Goal: Task Accomplishment & Management: Complete application form

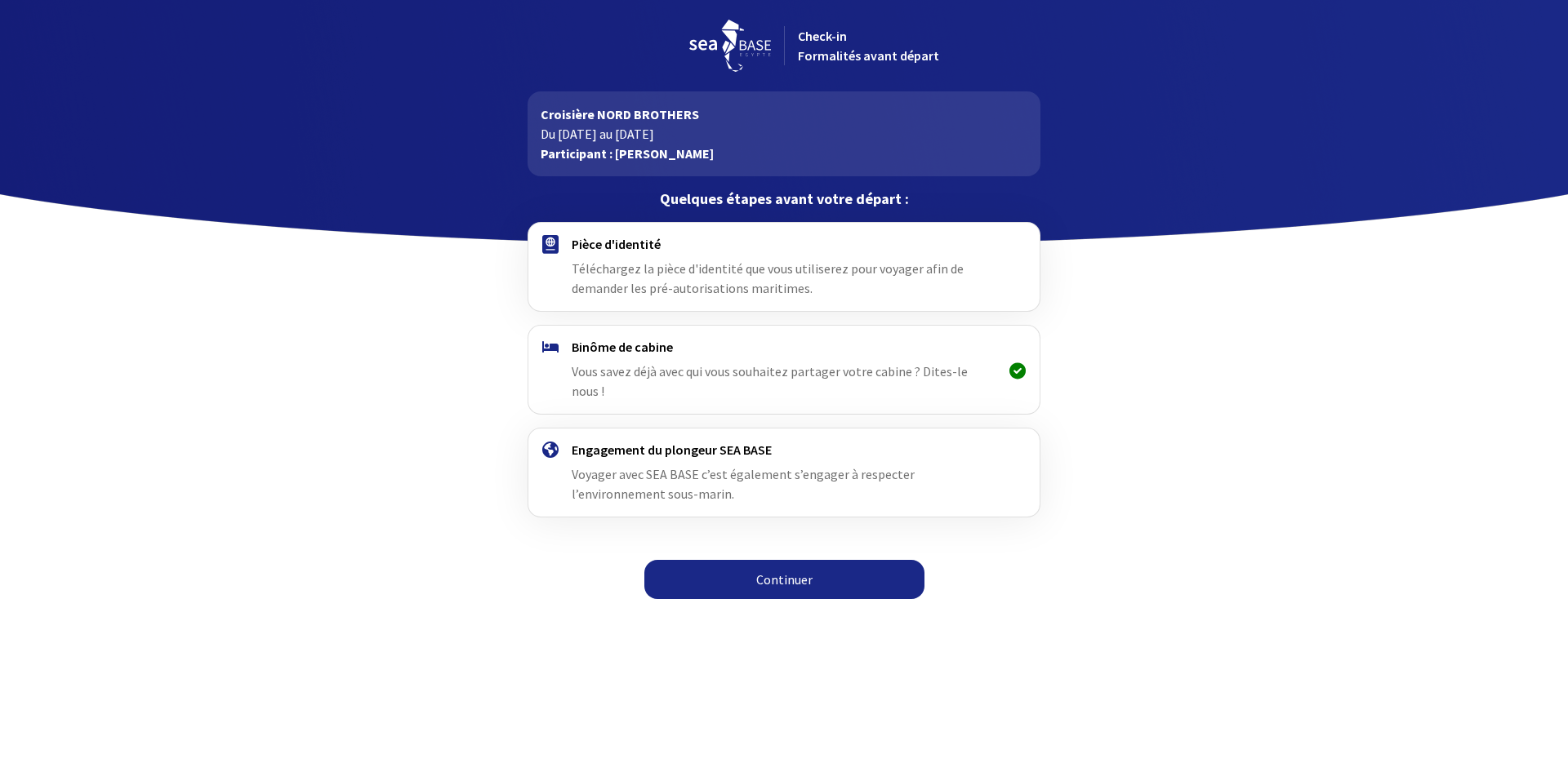
click at [782, 560] on link "Continuer" at bounding box center [784, 580] width 280 height 39
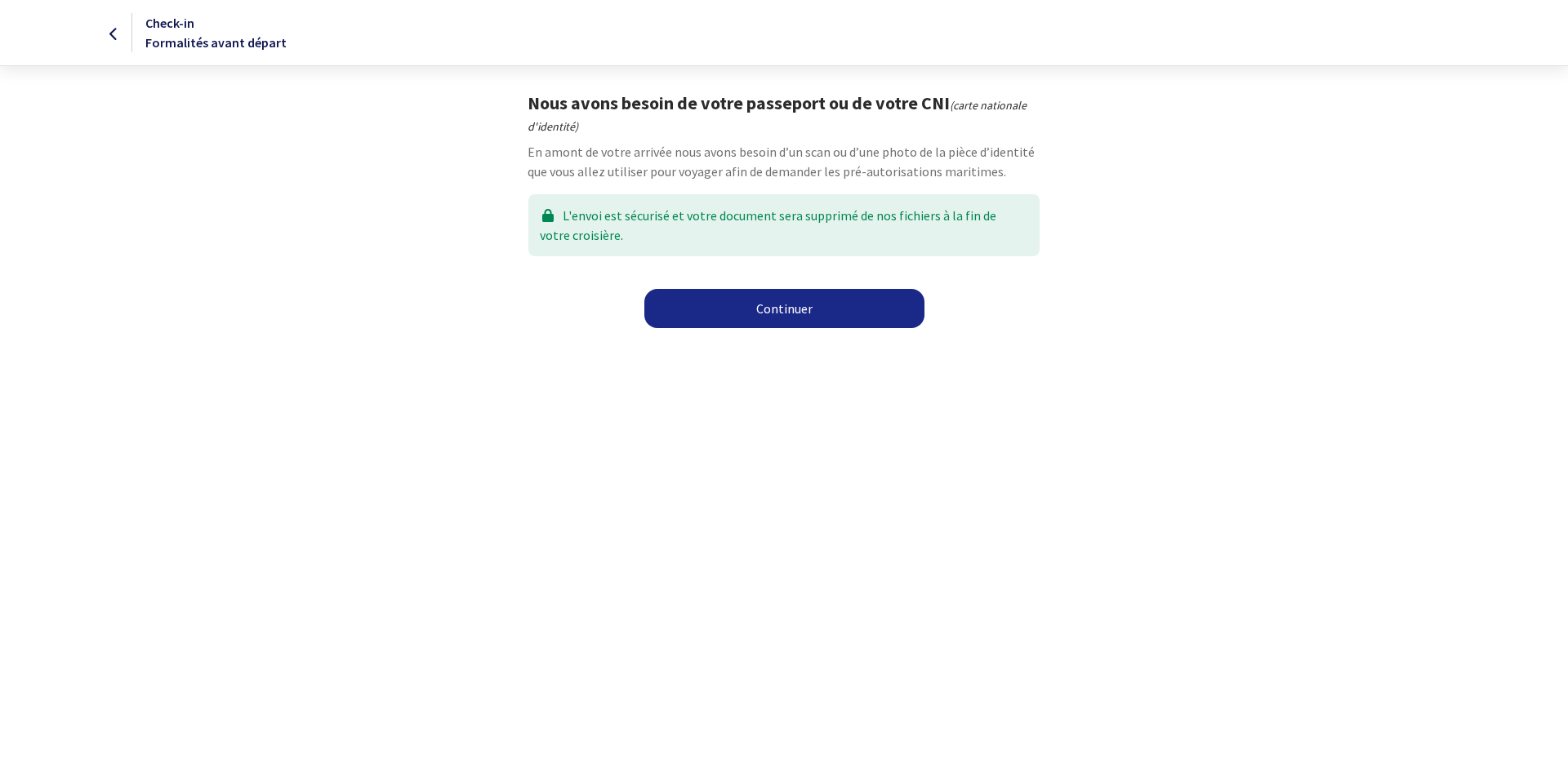
click at [798, 310] on link "Continuer" at bounding box center [784, 309] width 280 height 39
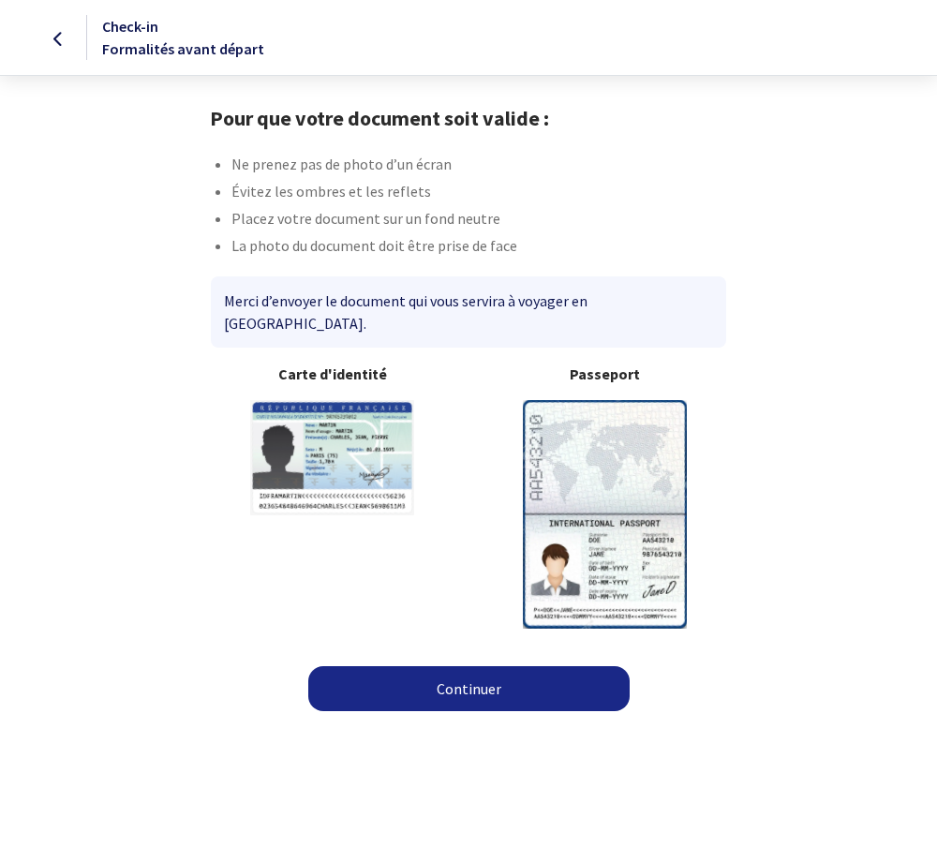
click at [419, 666] on link "Continuer" at bounding box center [468, 688] width 321 height 45
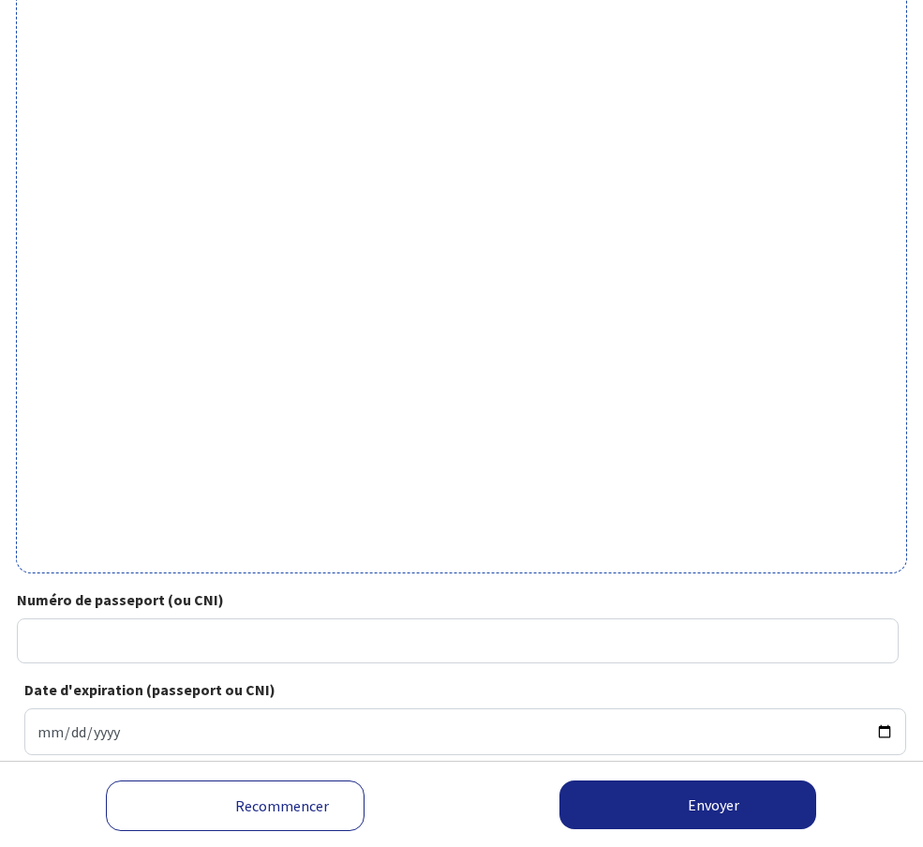
scroll to position [417, 0]
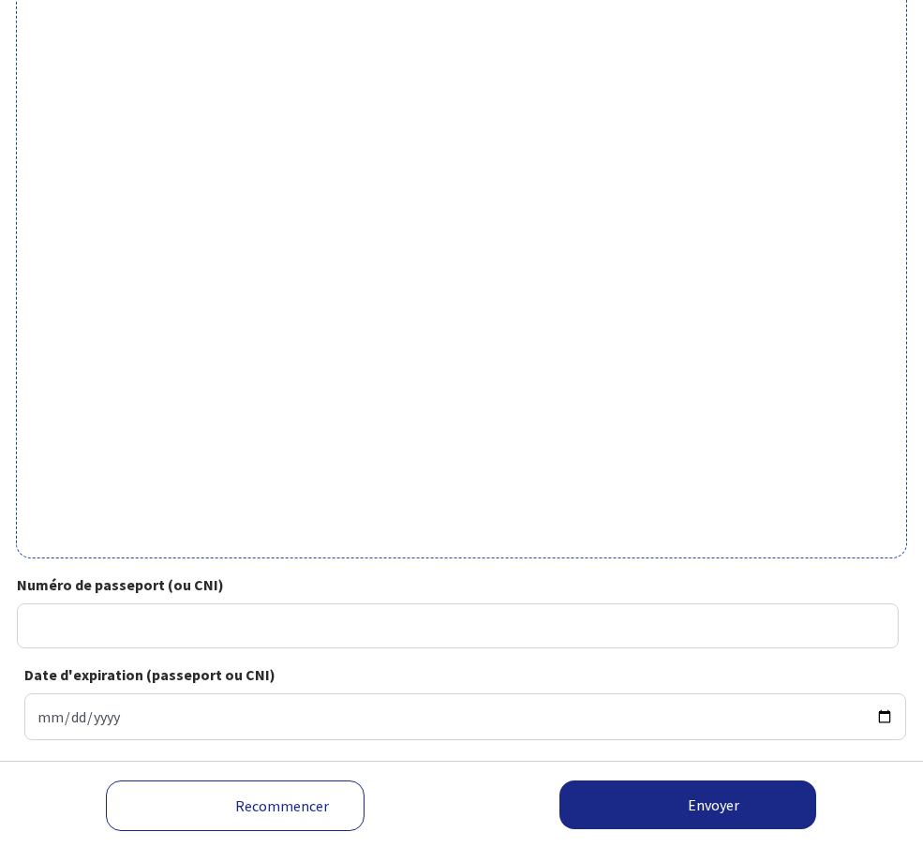
click at [80, 97] on div "Votre passeport ou CNI Passeport (uniquement la page avec photo) ou recto de vo…" at bounding box center [461, 289] width 923 height 1115
drag, startPoint x: 800, startPoint y: 178, endPoint x: 802, endPoint y: 151, distance: 27.2
click at [802, 174] on div "Votre passeport ou CNI Passeport (uniquement la page avec photo) ou recto de vo…" at bounding box center [461, 289] width 923 height 1115
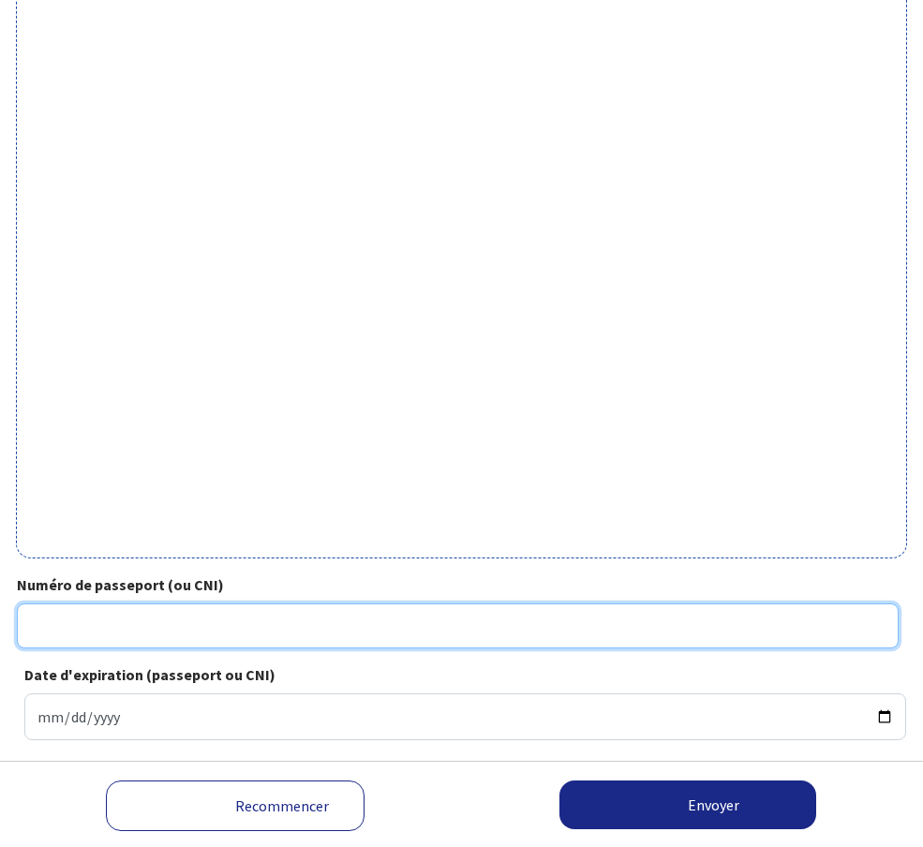
click at [304, 603] on input "Numéro de passeport (ou CNI)" at bounding box center [457, 625] width 881 height 45
type input "23CK96235"
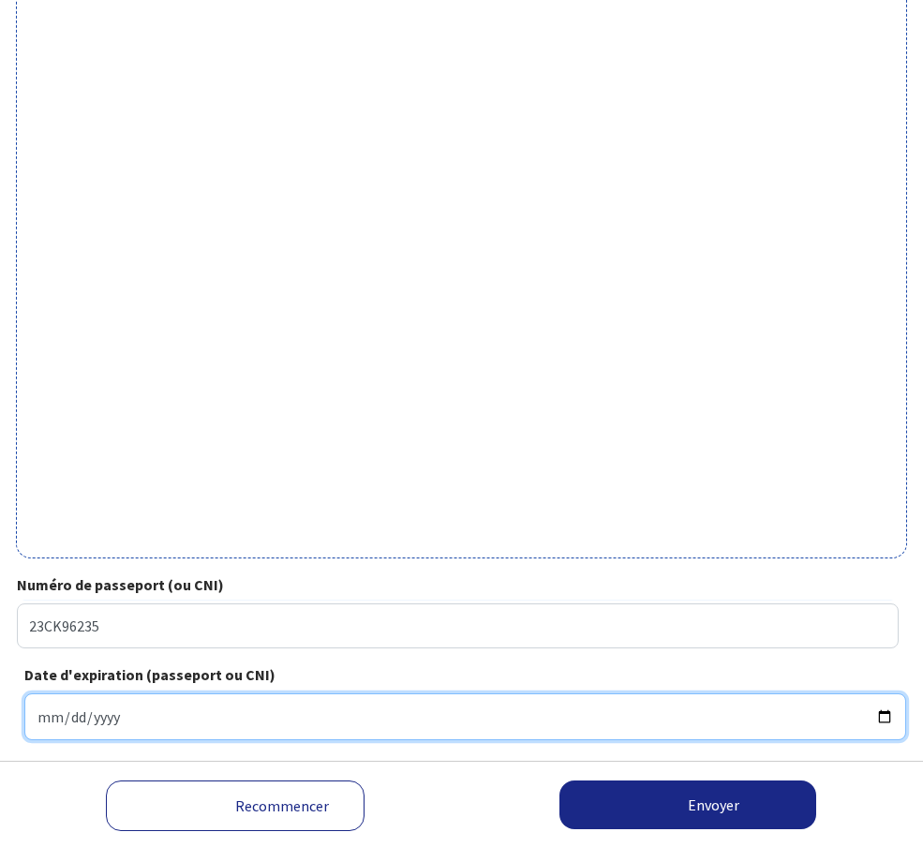
click at [509, 693] on input "Date d'expiration (passeport ou CNI)" at bounding box center [464, 716] width 881 height 47
click at [479, 693] on input "Date d'expiration (passeport ou CNI)" at bounding box center [464, 716] width 881 height 47
click at [488, 693] on input "Date d'expiration (passeport ou CNI)" at bounding box center [464, 716] width 881 height 47
type input "2033-12-13"
type input "2033-03-13"
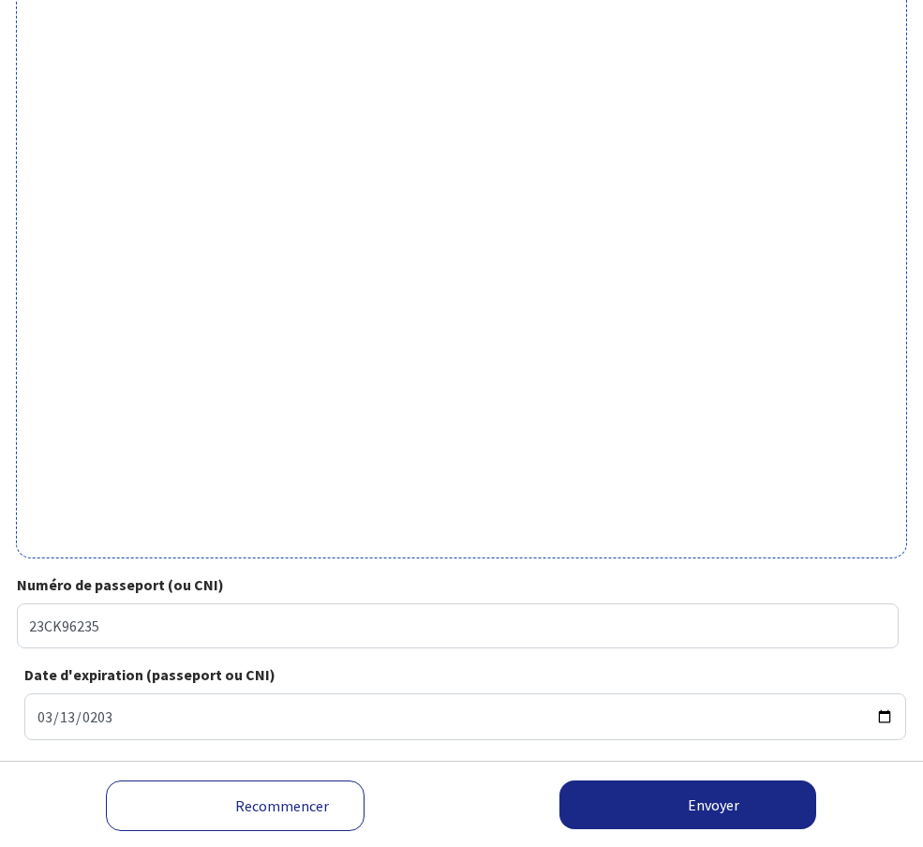
drag, startPoint x: 623, startPoint y: 754, endPoint x: 611, endPoint y: 754, distance: 12.2
click at [0, 0] on button "Envoyer" at bounding box center [0, 0] width 0 height 0
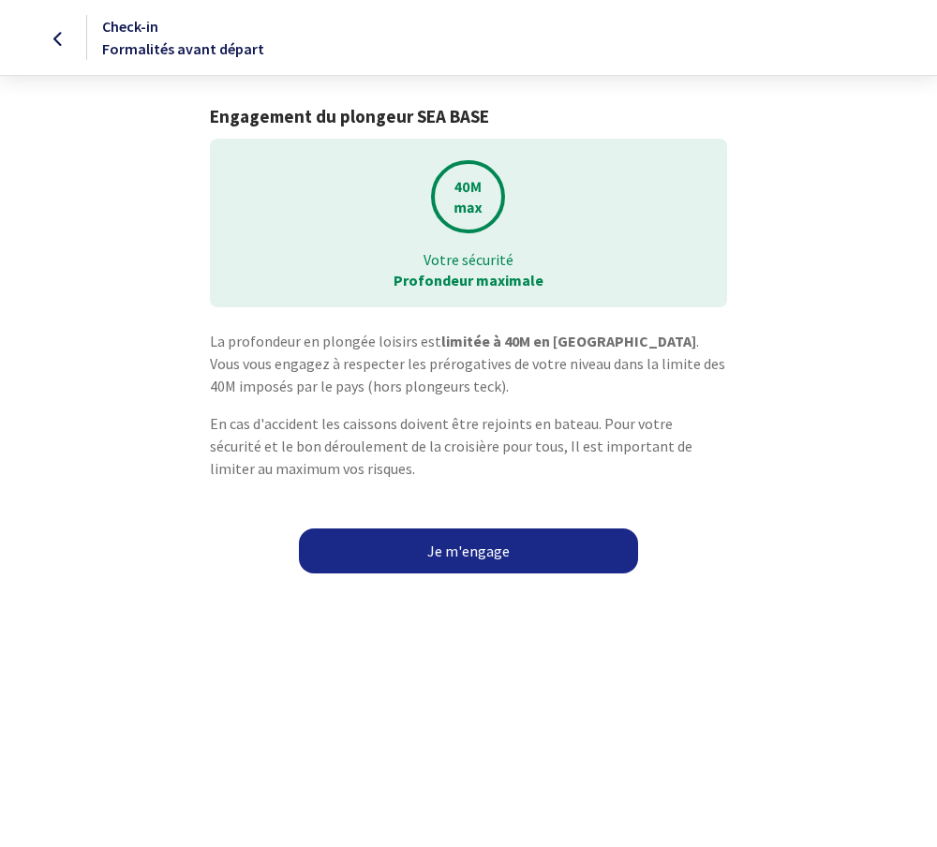
click at [470, 551] on link "Je m'engage" at bounding box center [468, 550] width 339 height 45
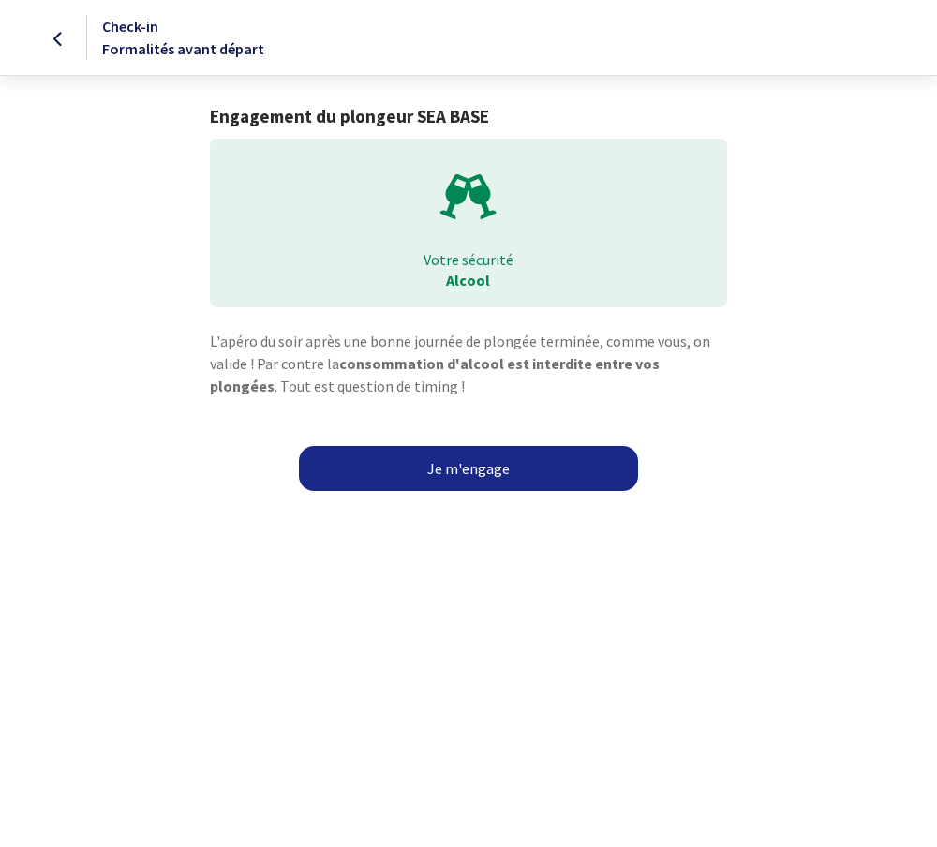
click at [467, 468] on link "Je m'engage" at bounding box center [468, 468] width 339 height 45
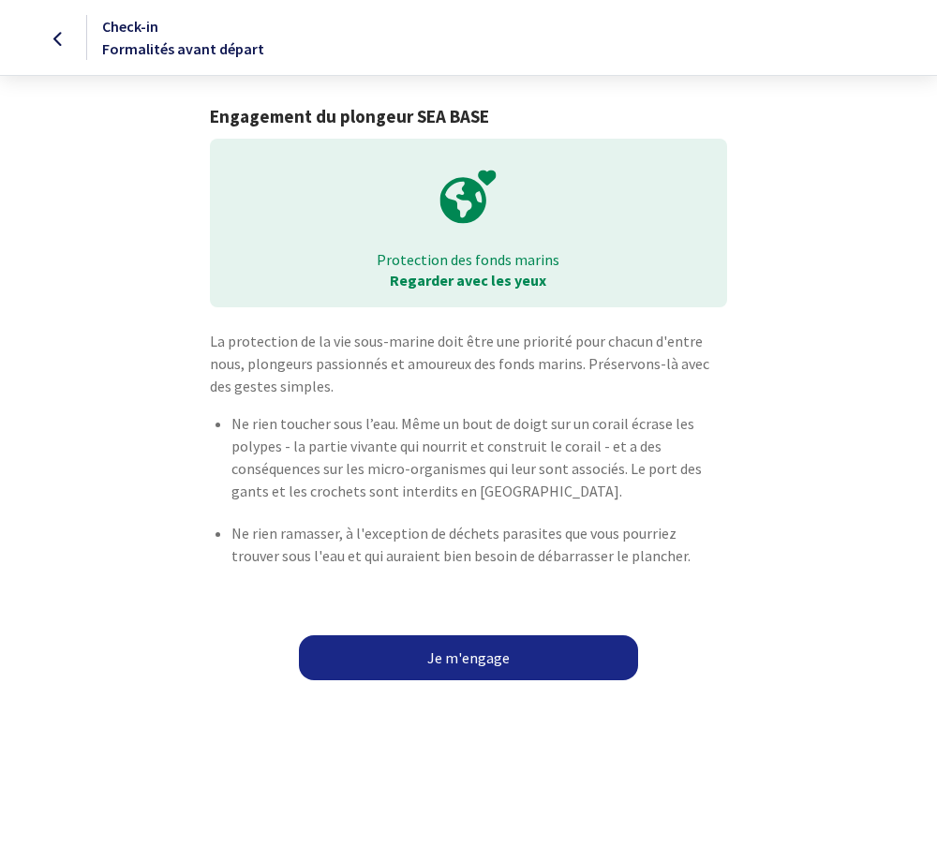
click at [471, 661] on link "Je m'engage" at bounding box center [468, 657] width 339 height 45
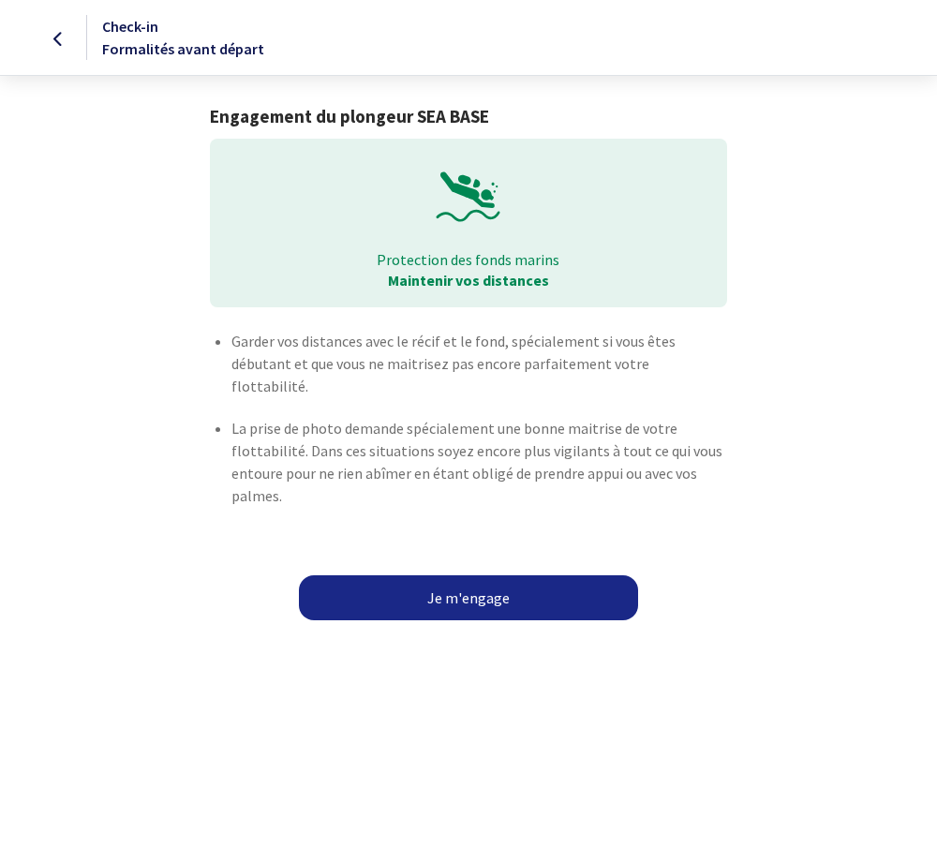
click at [471, 587] on link "Je m'engage" at bounding box center [468, 597] width 339 height 45
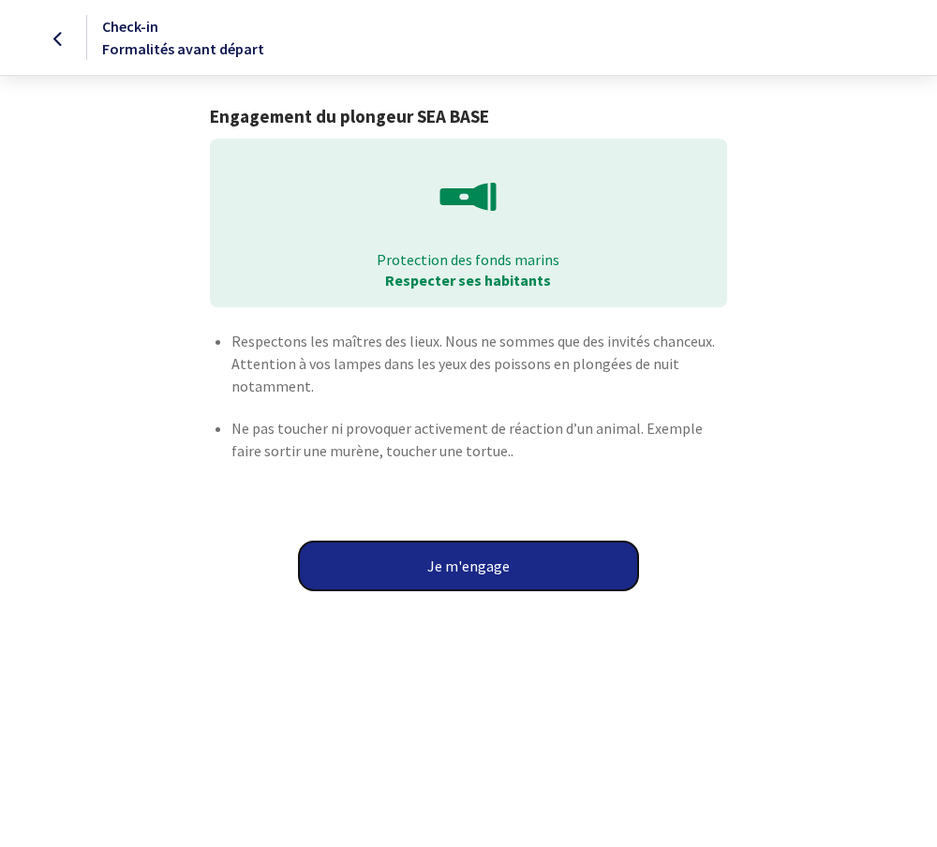
click at [476, 568] on button "Je m'engage" at bounding box center [468, 565] width 339 height 49
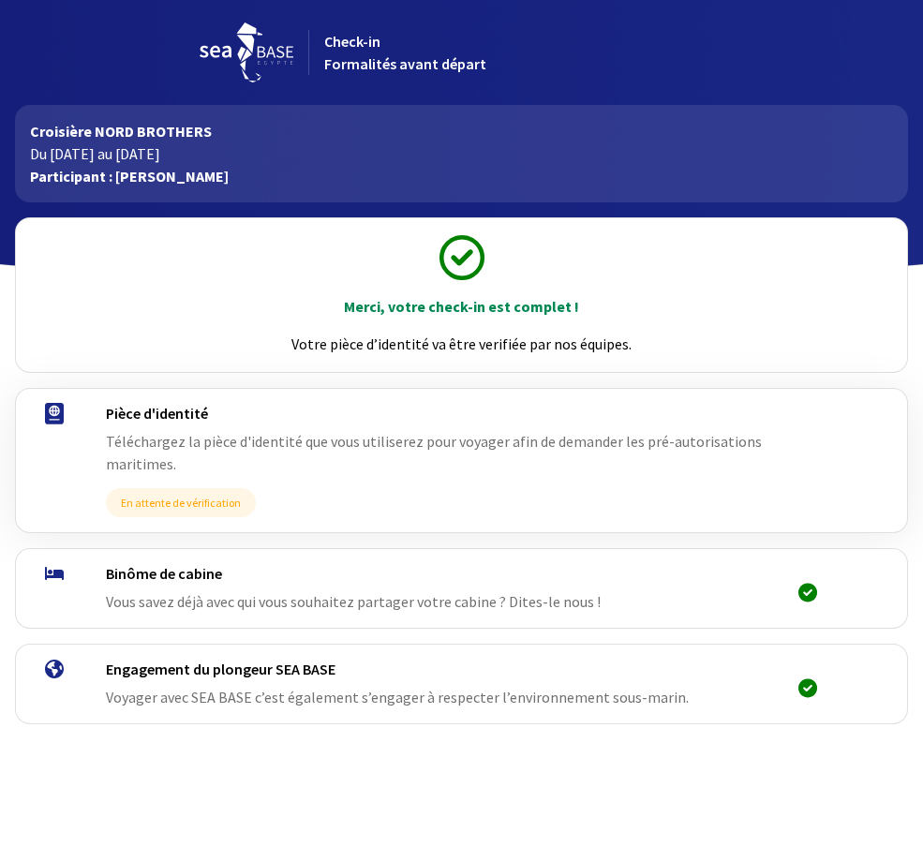
scroll to position [27, 0]
click at [0, 0] on link "Continuer" at bounding box center [0, 0] width 0 height 0
click at [293, 55] on img at bounding box center [247, 52] width 94 height 60
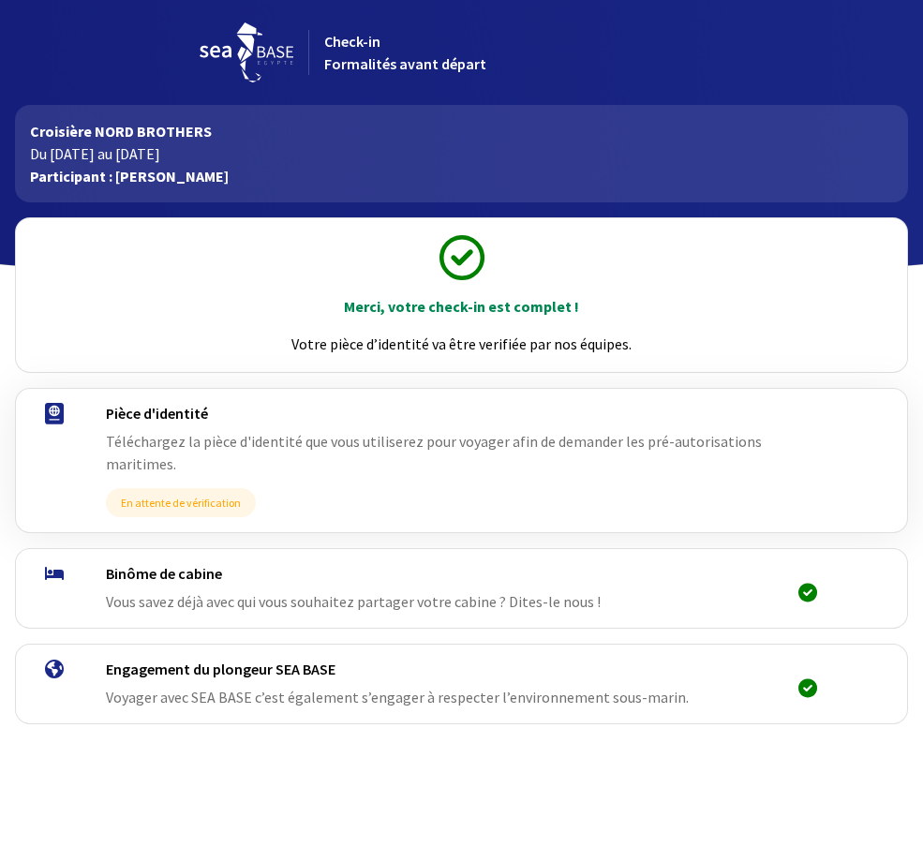
click at [293, 55] on img at bounding box center [247, 52] width 94 height 60
click at [316, 140] on p "Croisière NORD BROTHERS" at bounding box center [461, 131] width 863 height 22
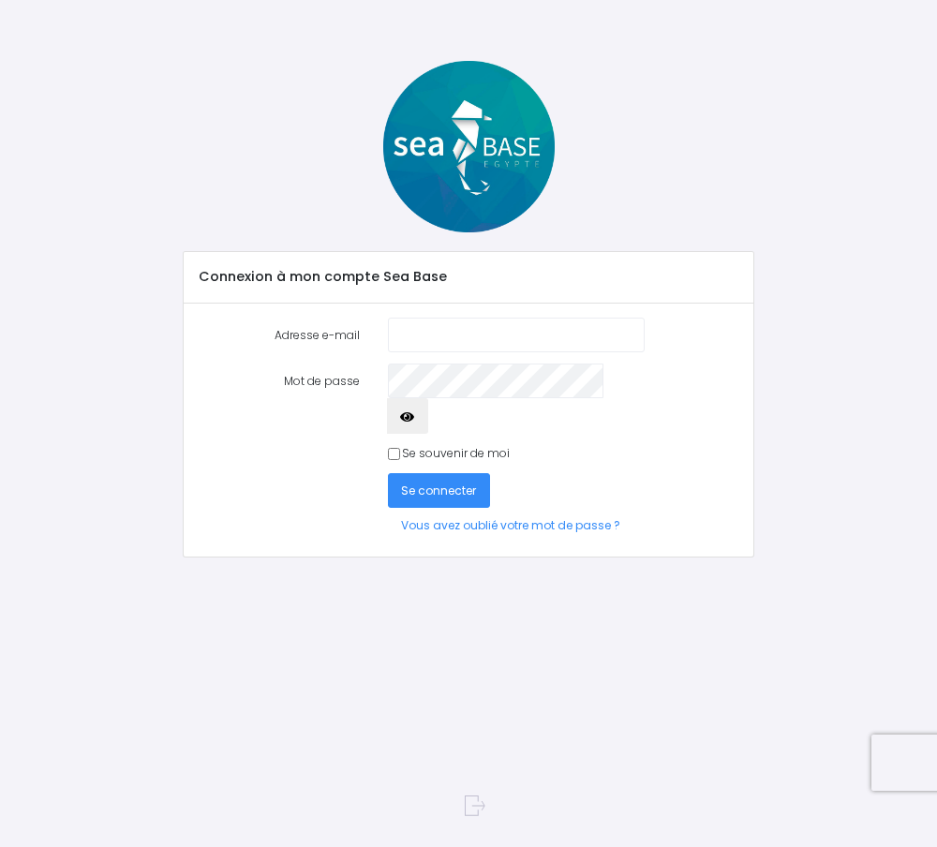
type input "[EMAIL_ADDRESS][DOMAIN_NAME]"
click at [449, 473] on button "Se connecter" at bounding box center [439, 490] width 103 height 35
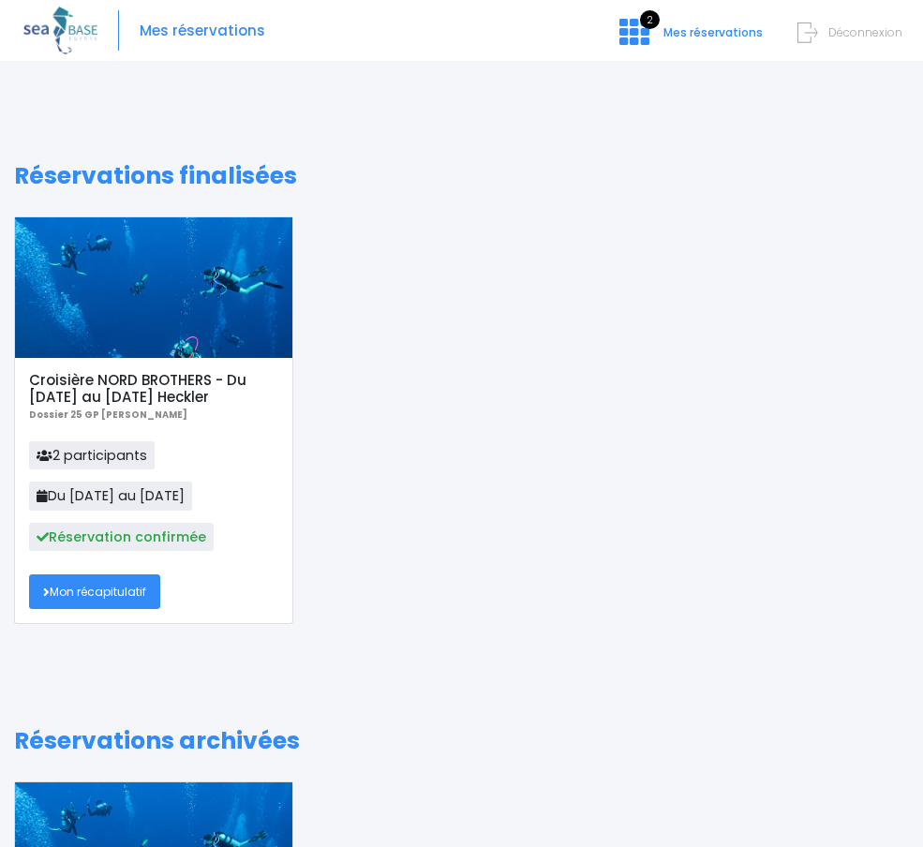
click at [117, 594] on link "Mon récapitulatif" at bounding box center [94, 591] width 131 height 35
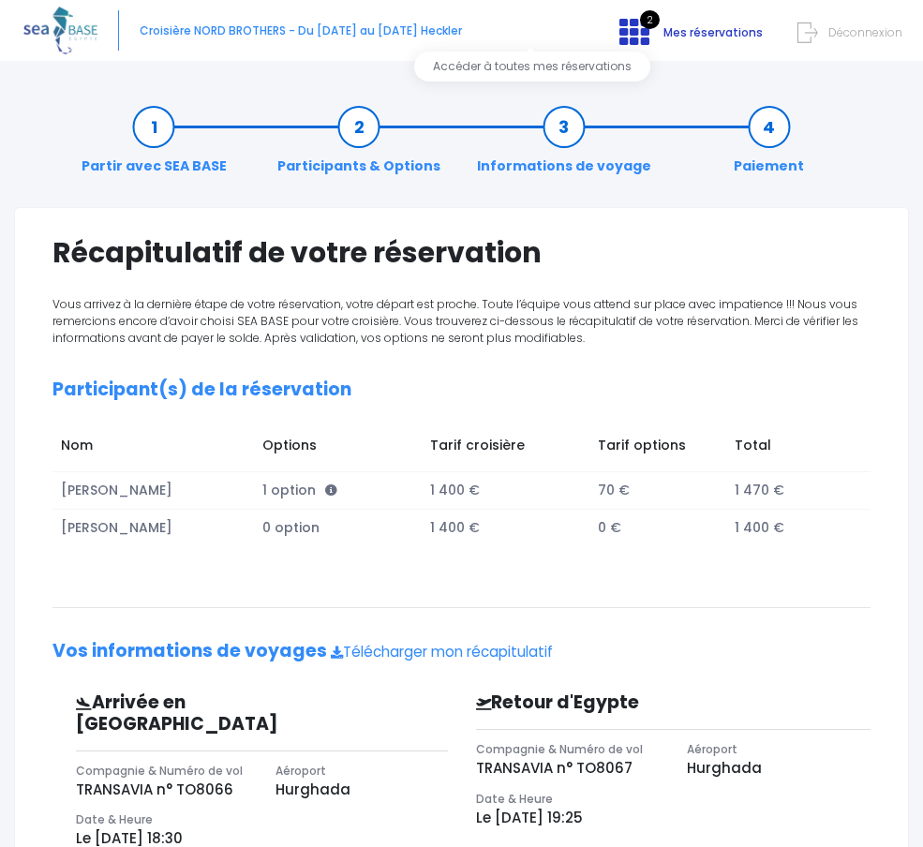
click at [640, 19] on span "2" at bounding box center [650, 19] width 20 height 19
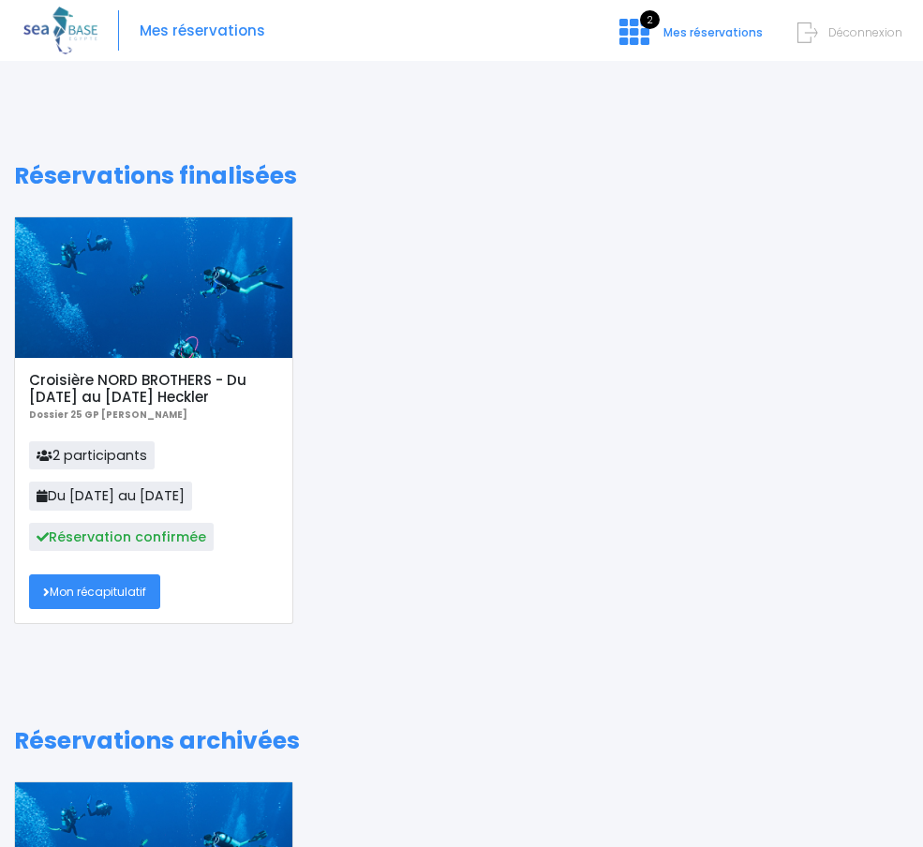
click at [145, 584] on link "Mon récapitulatif" at bounding box center [94, 591] width 131 height 35
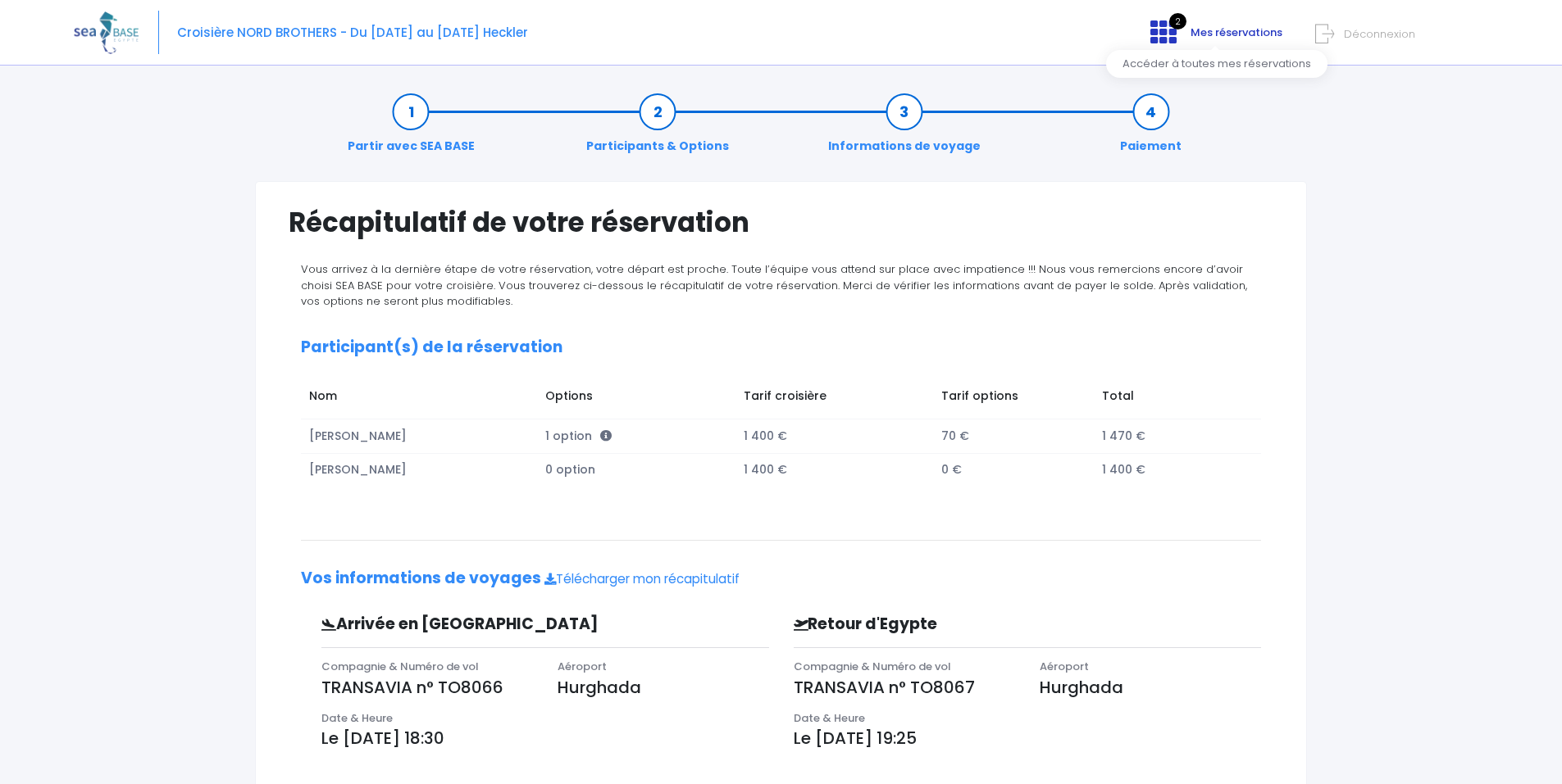
click at [807, 31] on span "Mes réservations" at bounding box center [1236, 32] width 92 height 16
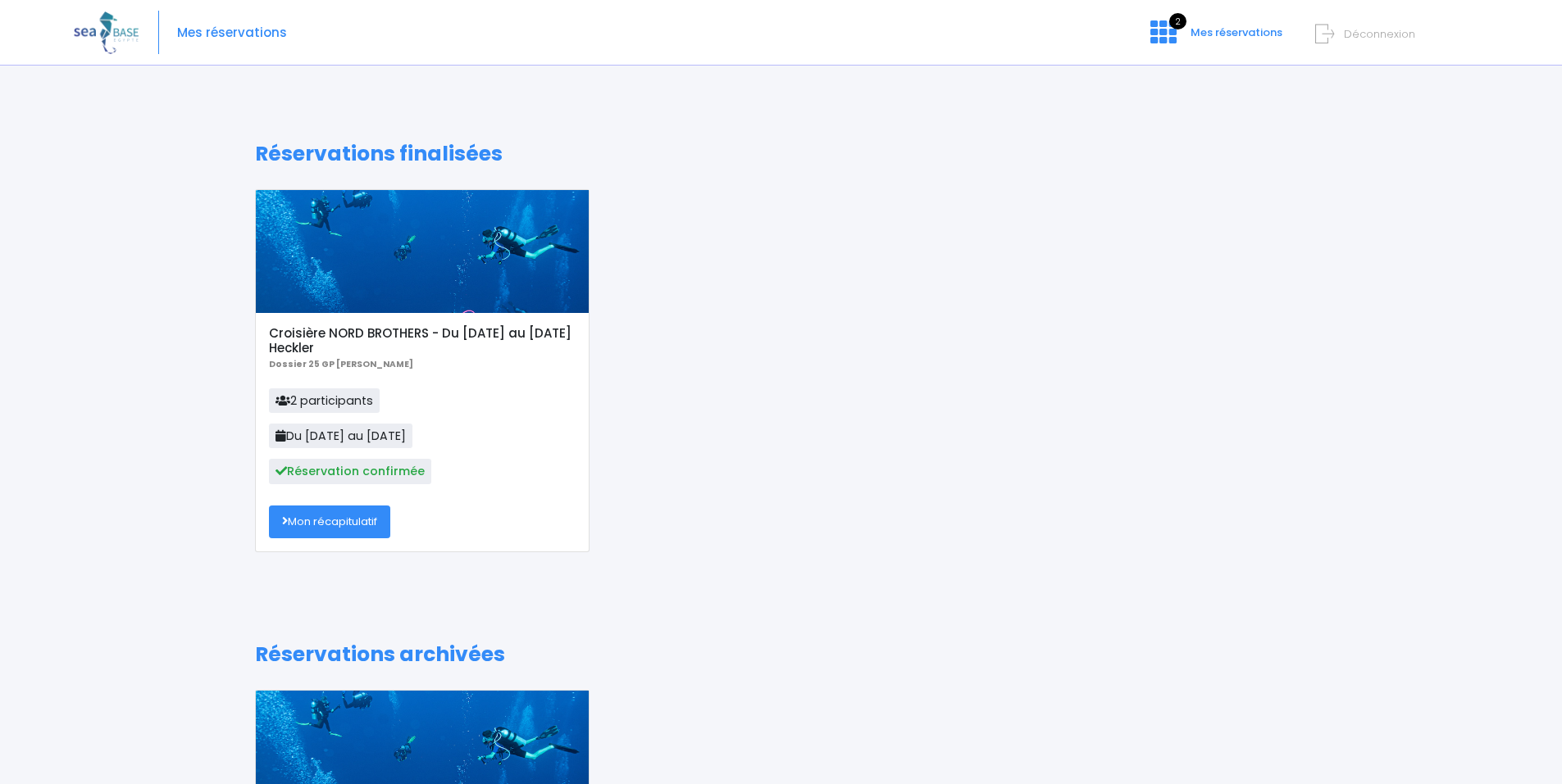
click at [356, 515] on link "Mon récapitulatif" at bounding box center [329, 522] width 122 height 32
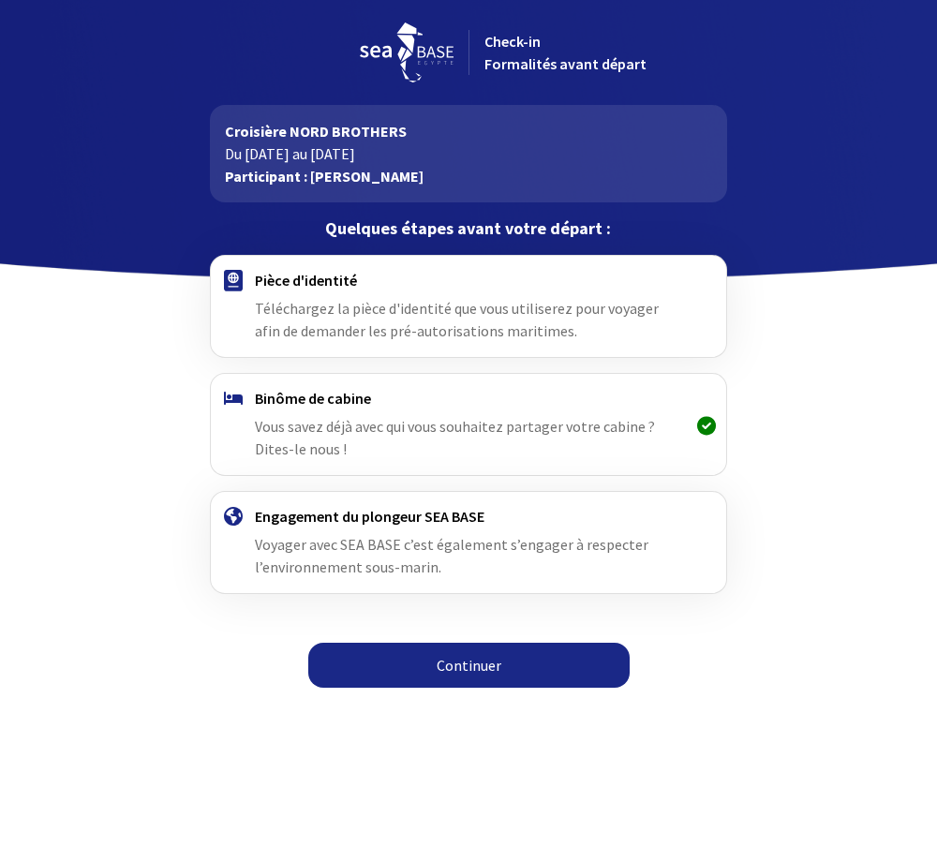
click at [455, 659] on link "Continuer" at bounding box center [468, 665] width 321 height 45
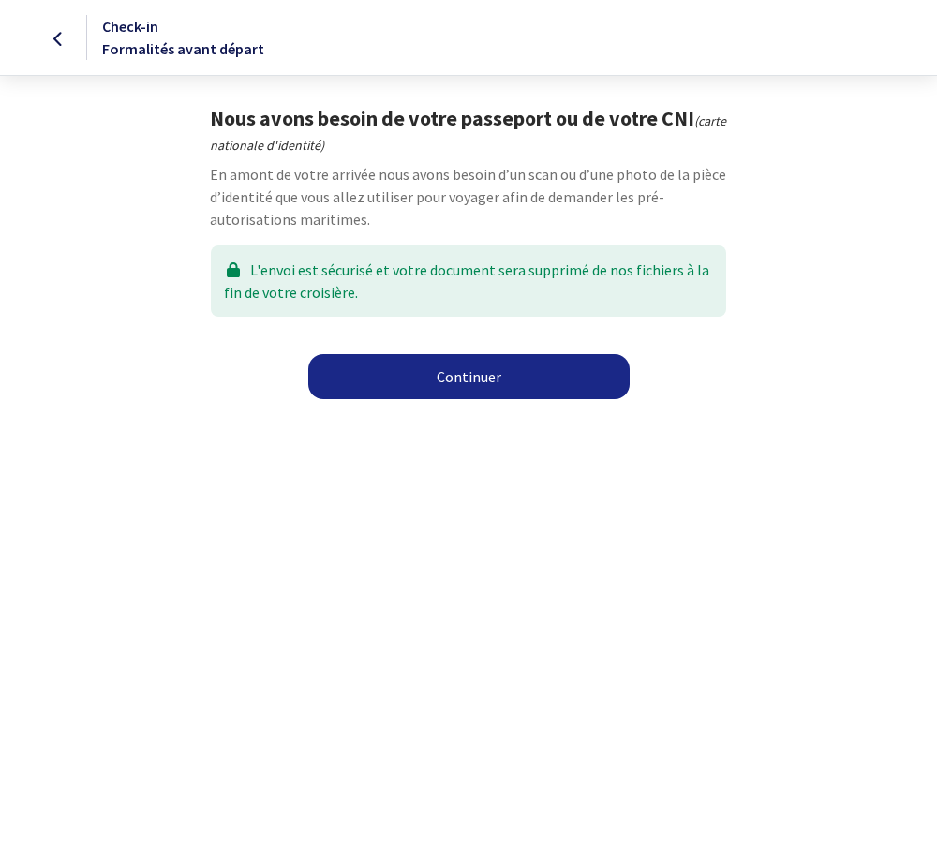
click at [452, 367] on link "Continuer" at bounding box center [468, 376] width 321 height 45
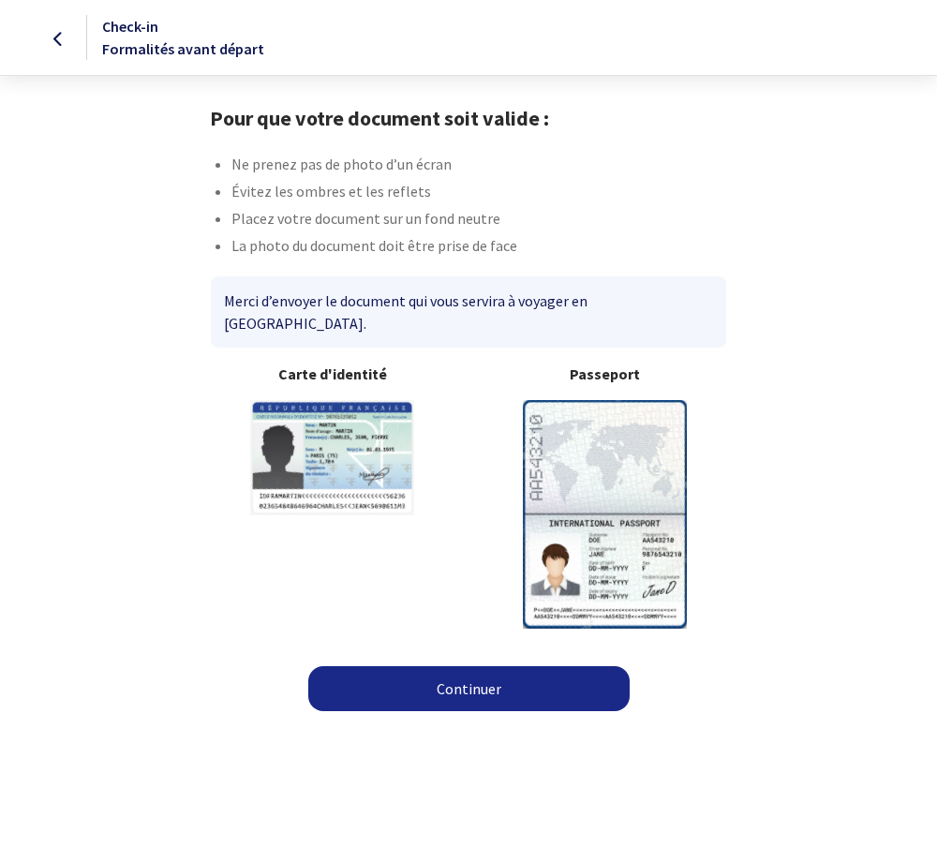
click at [450, 666] on link "Continuer" at bounding box center [468, 688] width 321 height 45
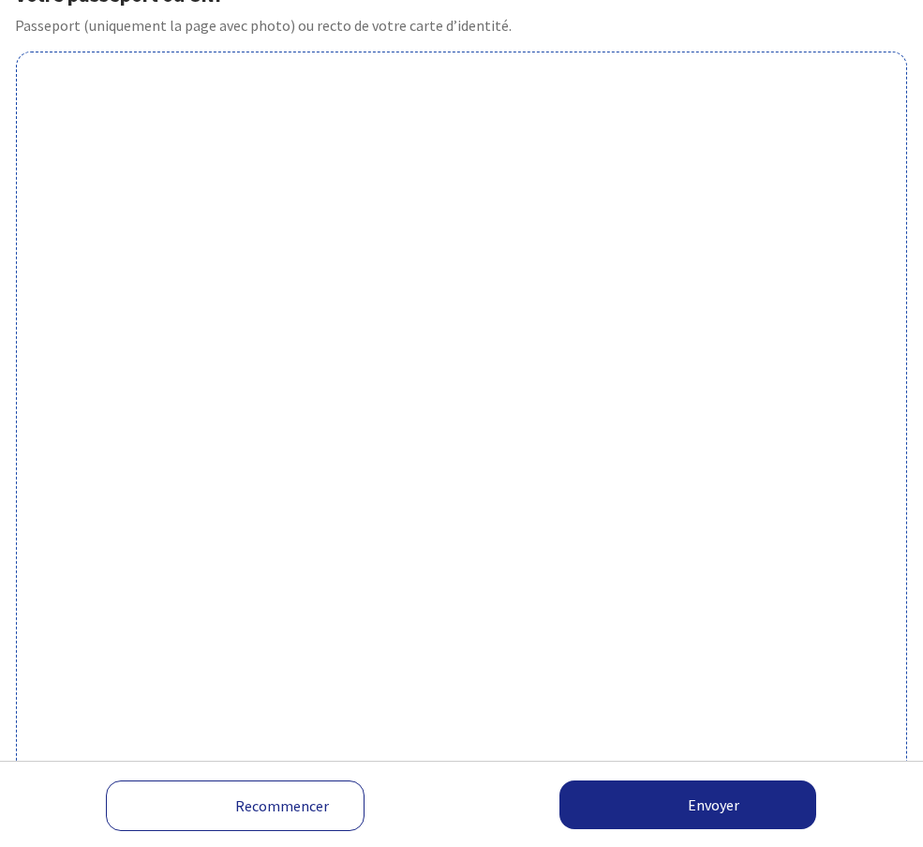
scroll to position [417, 0]
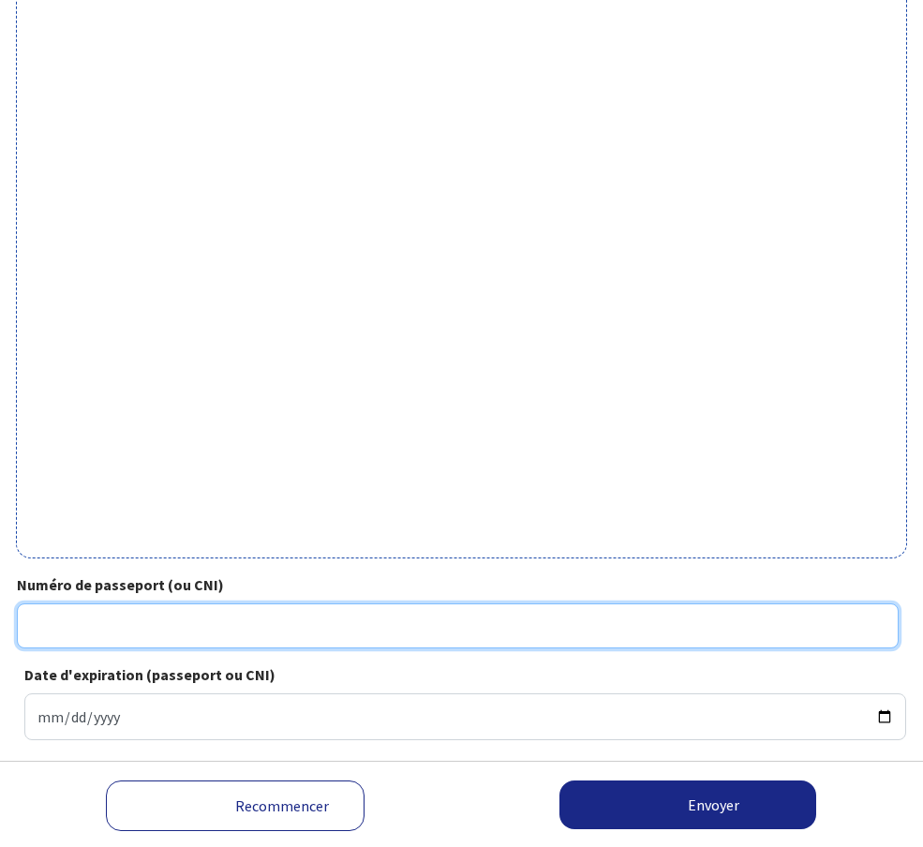
click at [302, 603] on input "Numéro de passeport (ou CNI)" at bounding box center [457, 625] width 881 height 45
click at [318, 603] on input "19EF" at bounding box center [457, 625] width 881 height 45
type input "19EF12392"
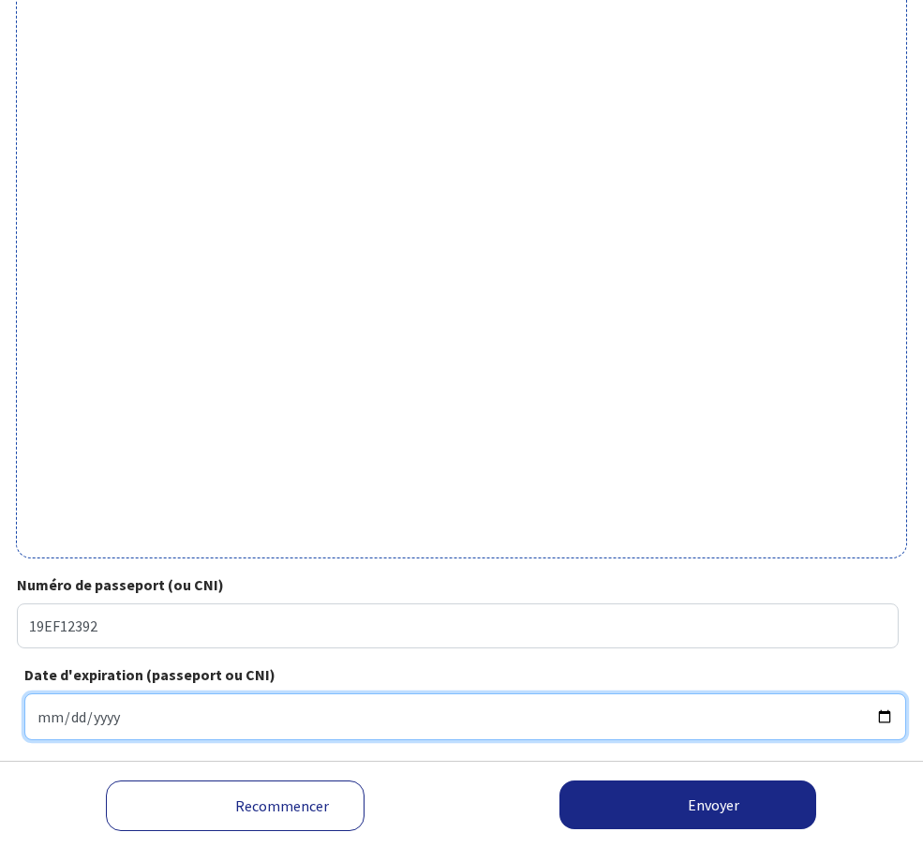
click at [526, 693] on input "Date d'expiration (passeport ou CNI)" at bounding box center [464, 716] width 881 height 47
type input "[DATE]"
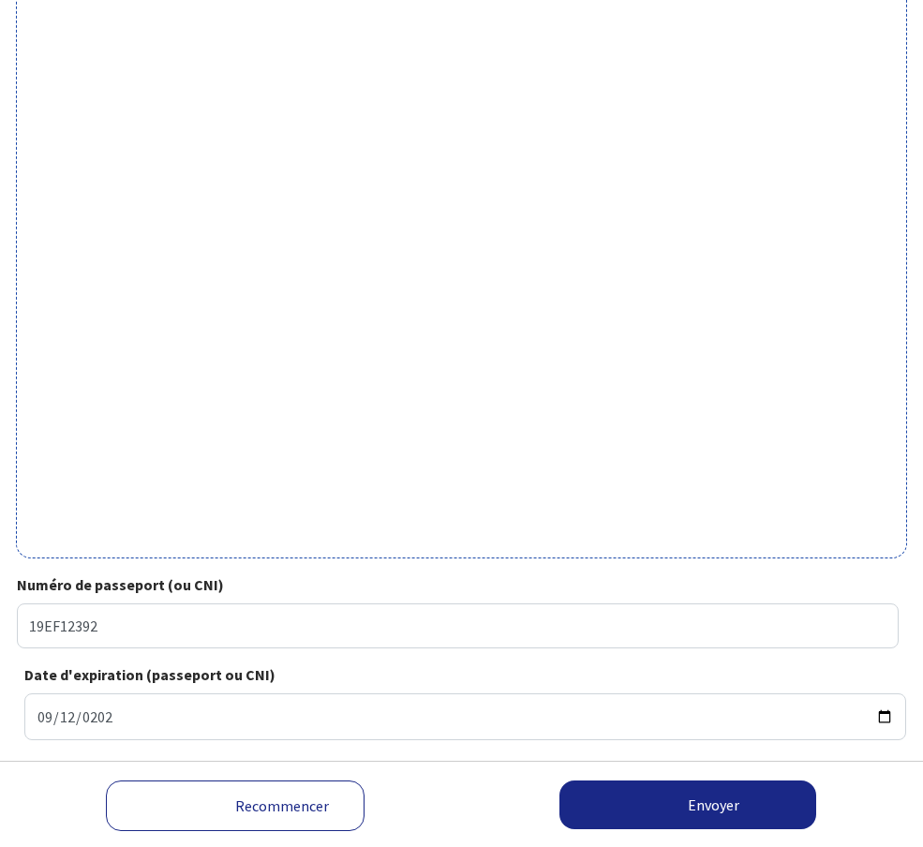
click at [293, 785] on input "[DATE]" at bounding box center [457, 808] width 881 height 47
click at [0, 0] on button "Envoyer" at bounding box center [0, 0] width 0 height 0
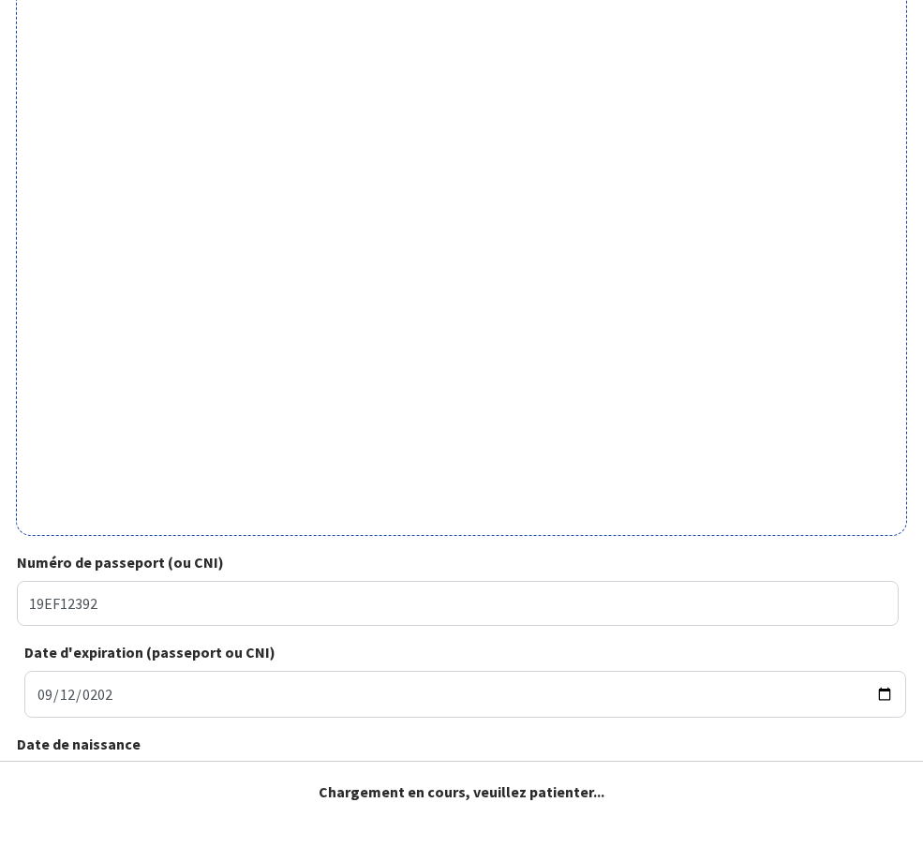
scroll to position [389, 0]
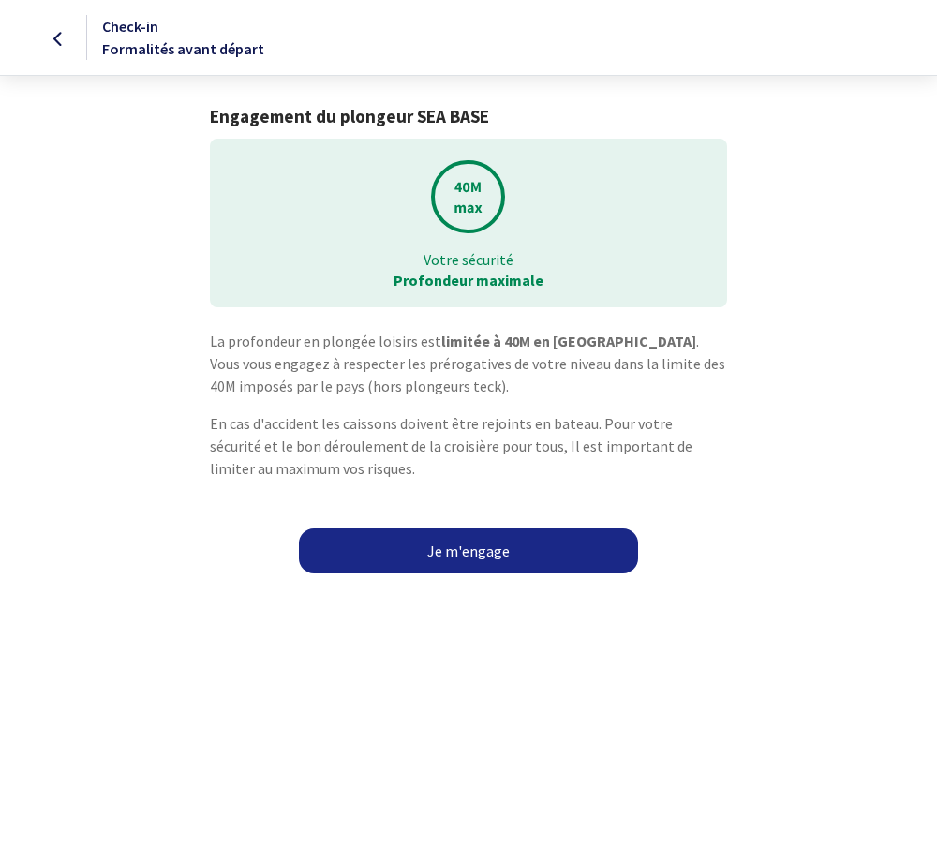
click at [511, 560] on link "Je m'engage" at bounding box center [468, 550] width 339 height 45
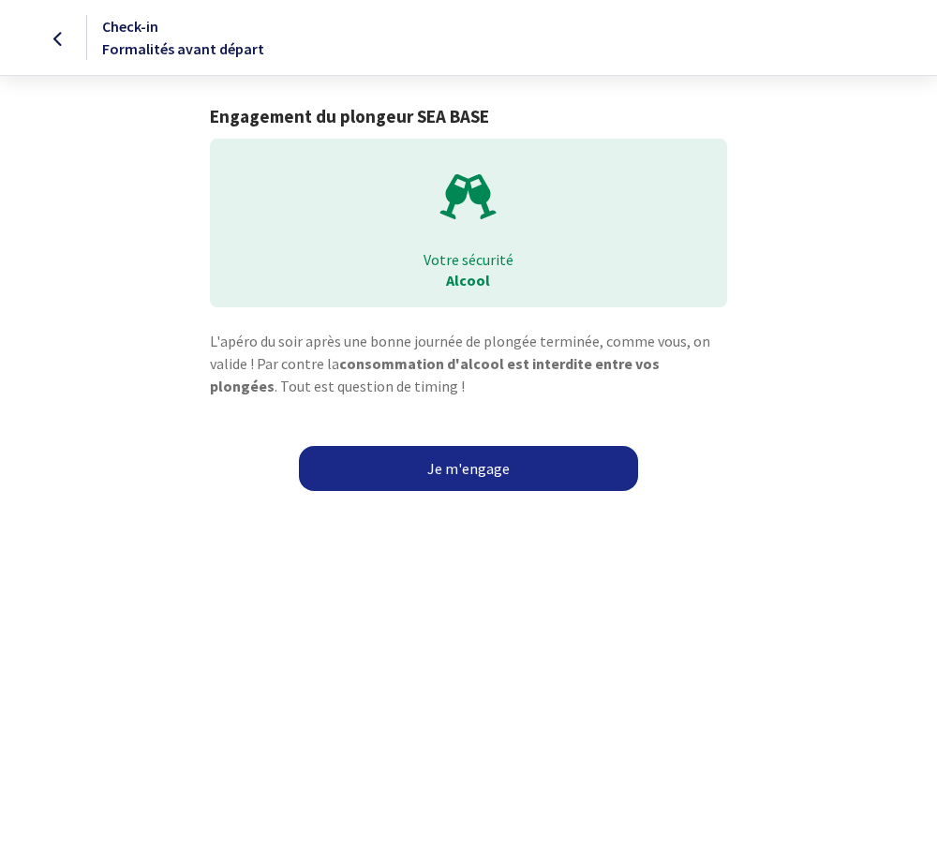
click at [456, 457] on link "Je m'engage" at bounding box center [468, 468] width 339 height 45
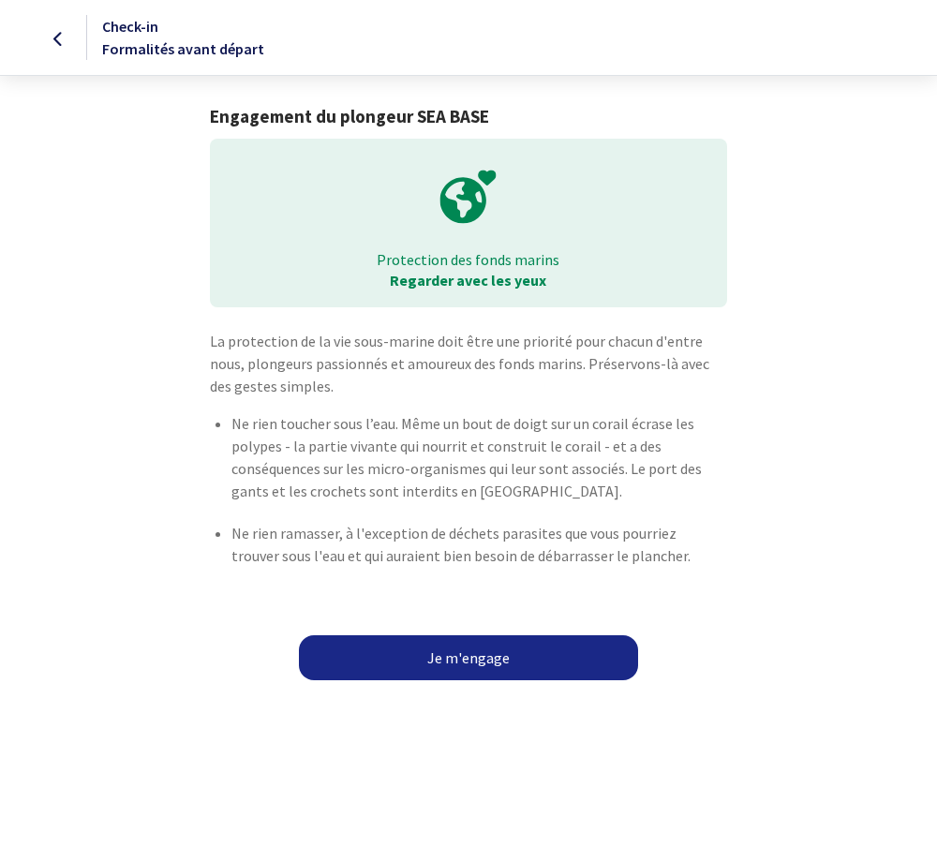
click at [457, 648] on link "Je m'engage" at bounding box center [468, 657] width 339 height 45
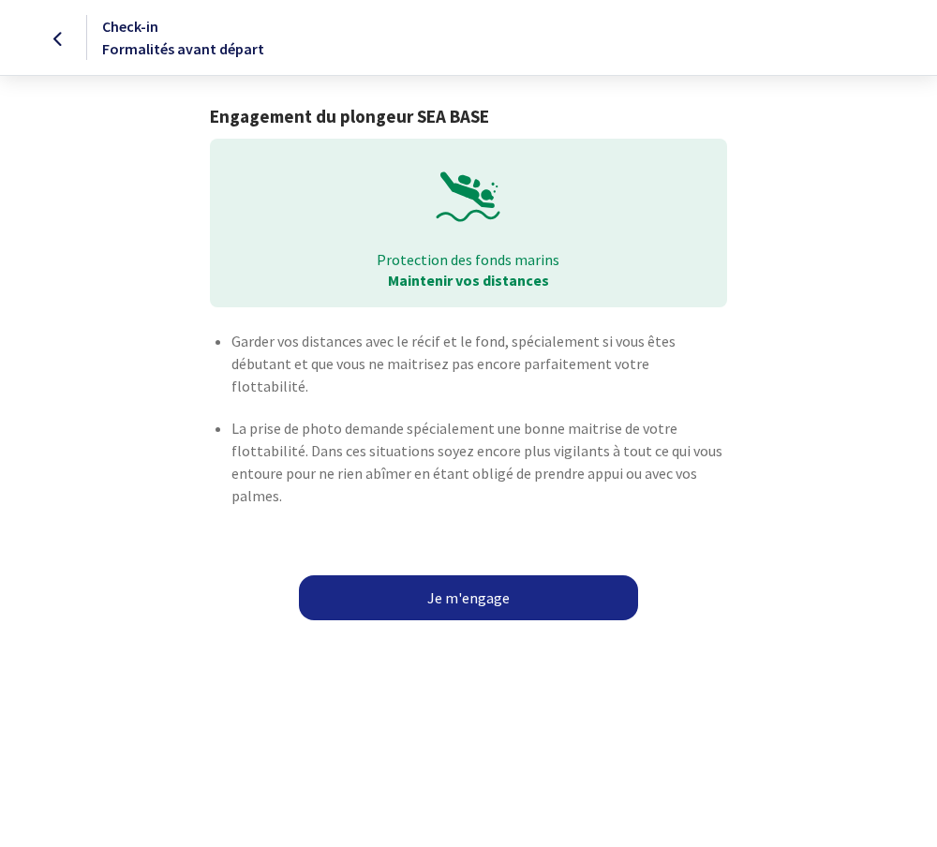
click at [460, 583] on link "Je m'engage" at bounding box center [468, 597] width 339 height 45
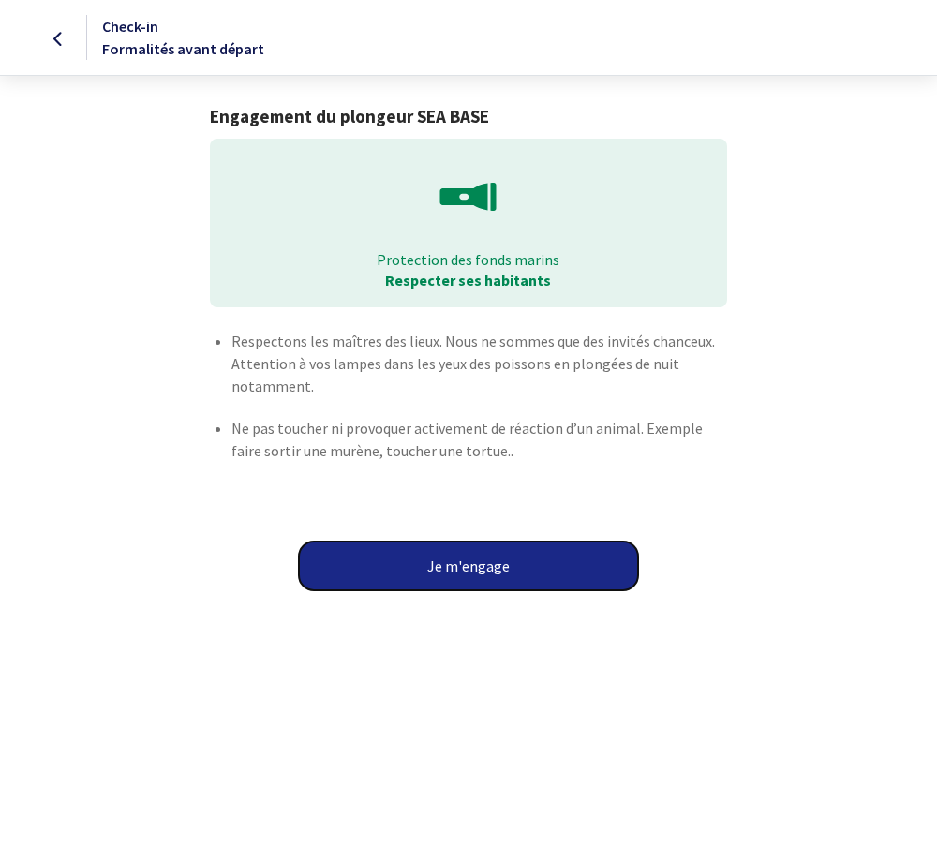
click at [493, 567] on button "Je m'engage" at bounding box center [468, 565] width 339 height 49
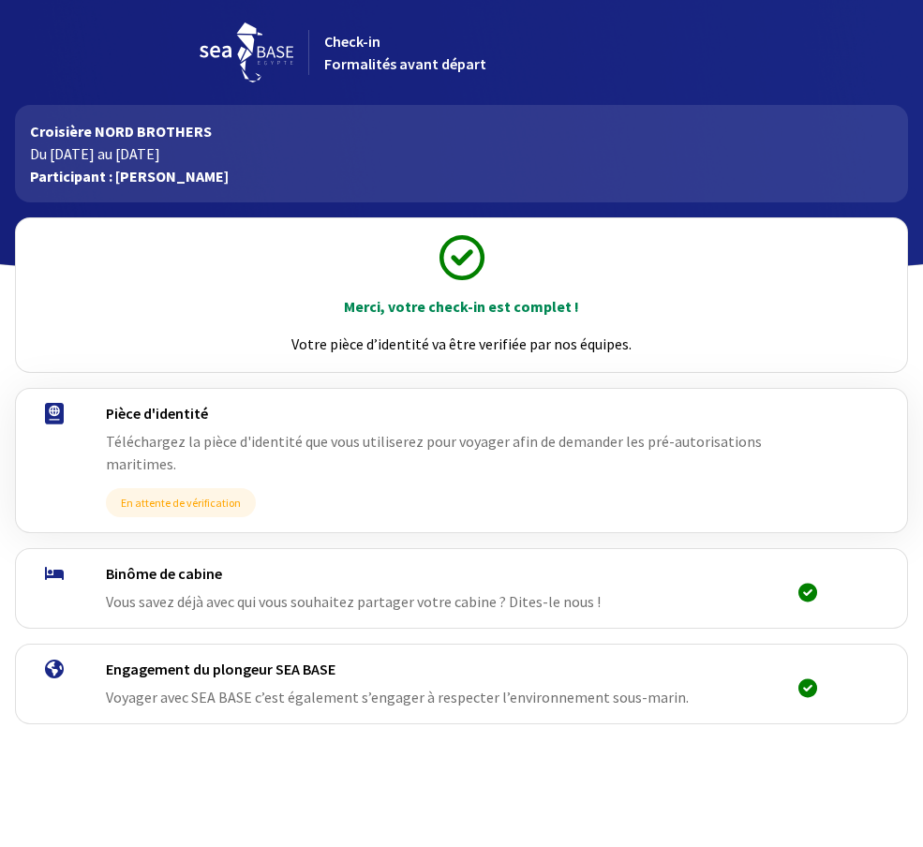
scroll to position [27, 0]
click at [0, 0] on link "Continuer" at bounding box center [0, 0] width 0 height 0
